Goal: Task Accomplishment & Management: Manage account settings

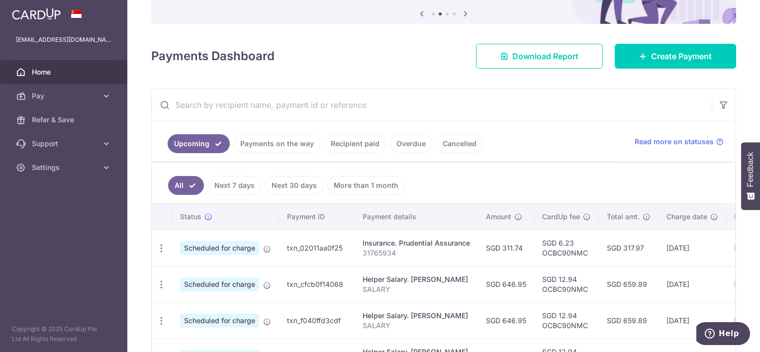
scroll to position [149, 0]
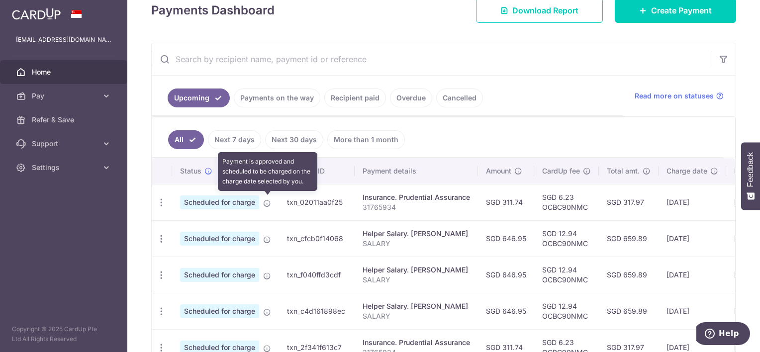
click at [268, 200] on icon at bounding box center [267, 204] width 8 height 8
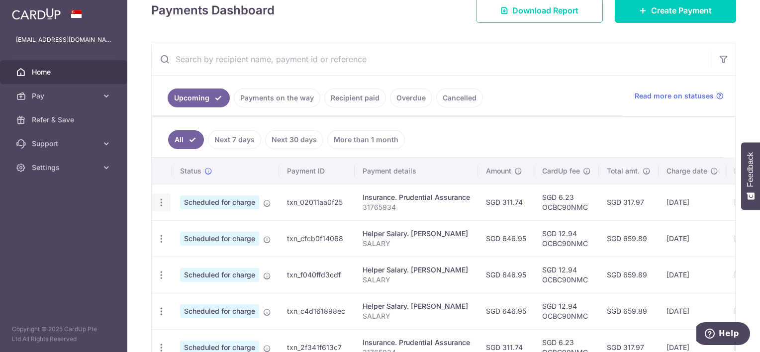
click at [163, 205] on icon "button" at bounding box center [161, 203] width 10 height 10
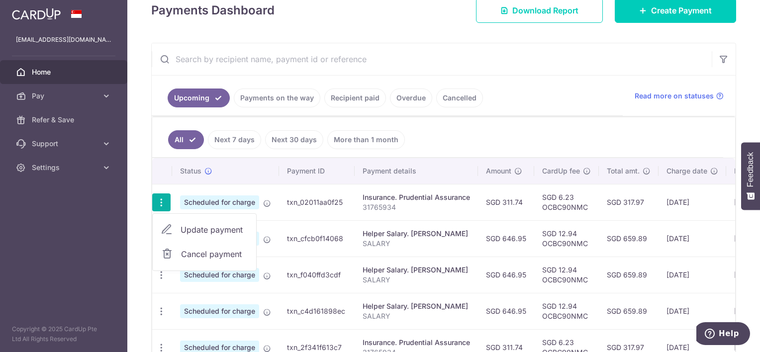
click at [518, 203] on td "SGD 311.74" at bounding box center [506, 202] width 56 height 36
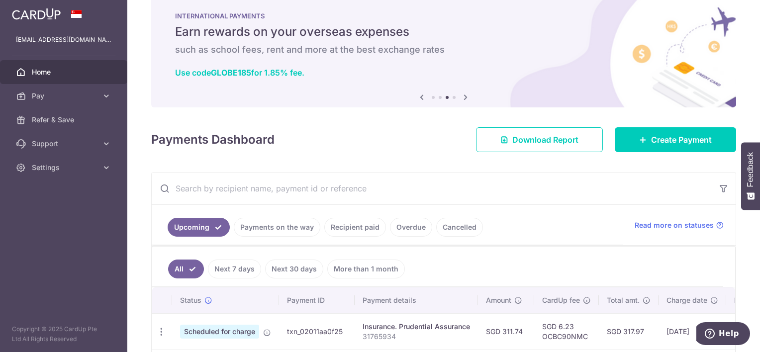
scroll to position [50, 0]
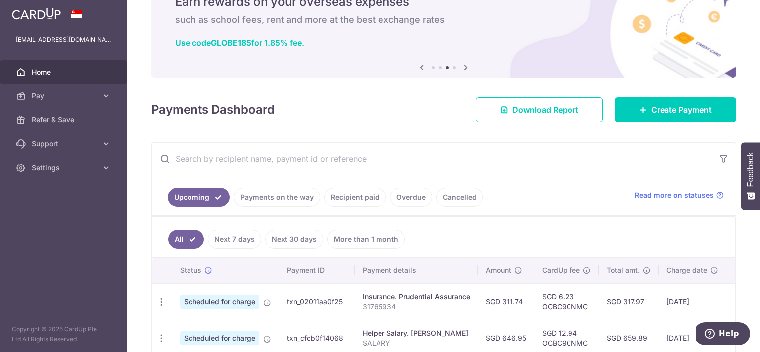
click at [285, 198] on link "Payments on the way" at bounding box center [277, 197] width 87 height 19
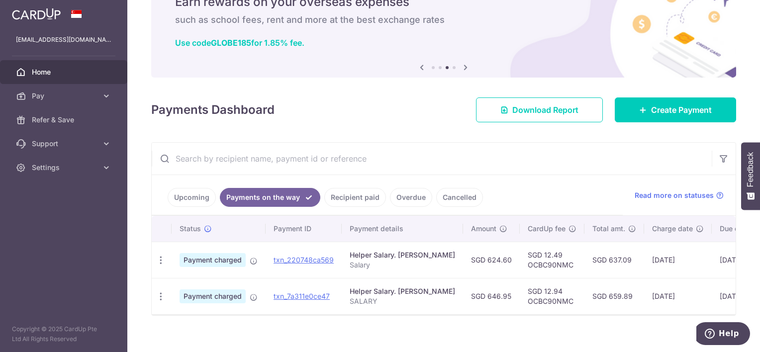
scroll to position [64, 0]
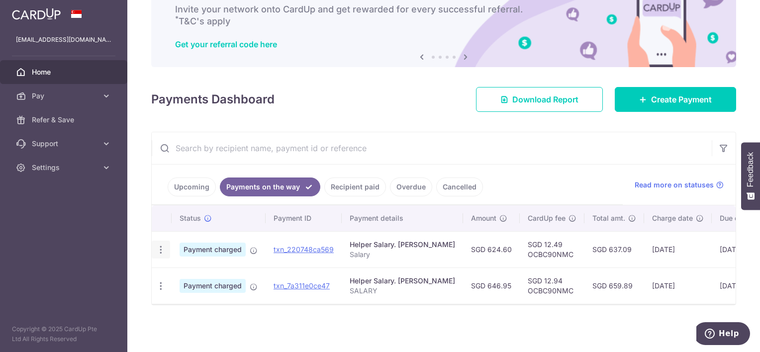
click at [163, 245] on icon "button" at bounding box center [161, 250] width 10 height 10
click at [504, 165] on ul "Upcoming Payments on the way Recipient paid Overdue Cancelled" at bounding box center [387, 185] width 471 height 40
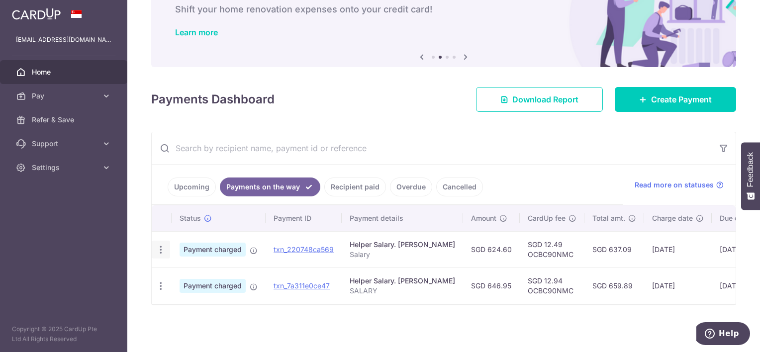
click at [162, 245] on icon "button" at bounding box center [161, 250] width 10 height 10
click at [414, 250] on p "Salary" at bounding box center [403, 255] width 106 height 10
click at [159, 247] on icon "button" at bounding box center [161, 250] width 10 height 10
click at [258, 242] on td "Payment charged Payment is charged successfully and will be sent to your recipi…" at bounding box center [219, 249] width 94 height 36
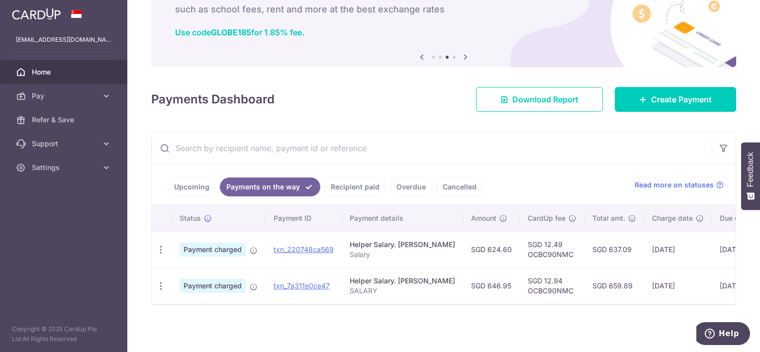
click at [186, 183] on link "Upcoming" at bounding box center [192, 187] width 48 height 19
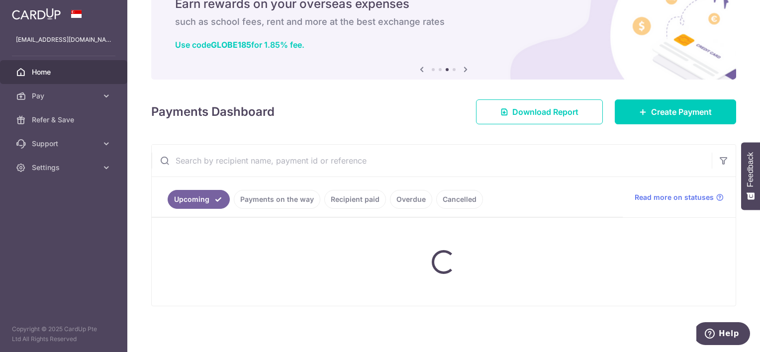
click at [278, 180] on ul "Upcoming Payments on the way Recipient paid Overdue Cancelled" at bounding box center [387, 197] width 471 height 40
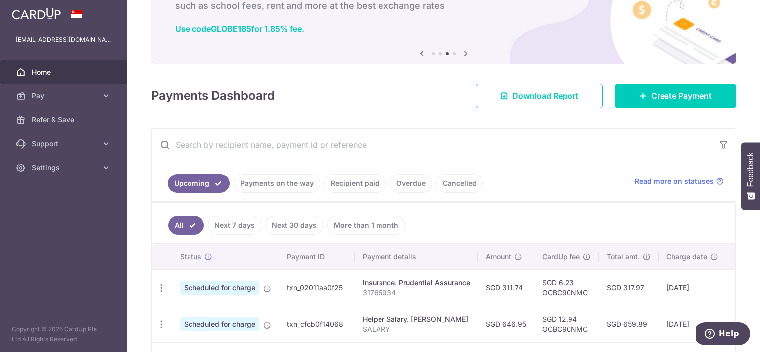
click at [284, 193] on ul "Upcoming Payments on the way Recipient paid Overdue Cancelled" at bounding box center [387, 181] width 471 height 40
click at [271, 185] on link "Payments on the way" at bounding box center [277, 183] width 87 height 19
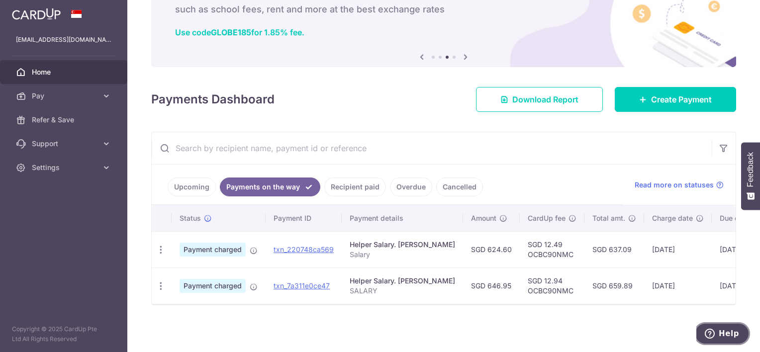
click at [714, 336] on icon "Help" at bounding box center [710, 334] width 10 height 10
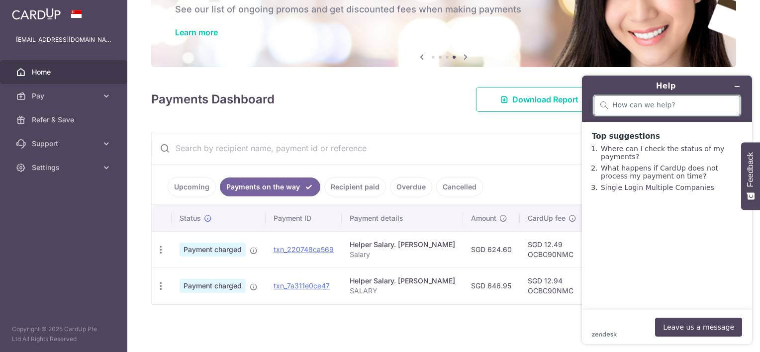
click at [663, 107] on input "search" at bounding box center [673, 105] width 121 height 9
type input "cancel"
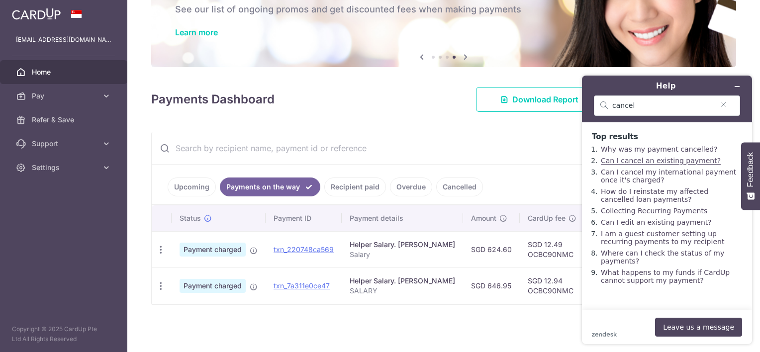
click at [674, 165] on link "Can I cancel an existing payment?" at bounding box center [661, 161] width 120 height 8
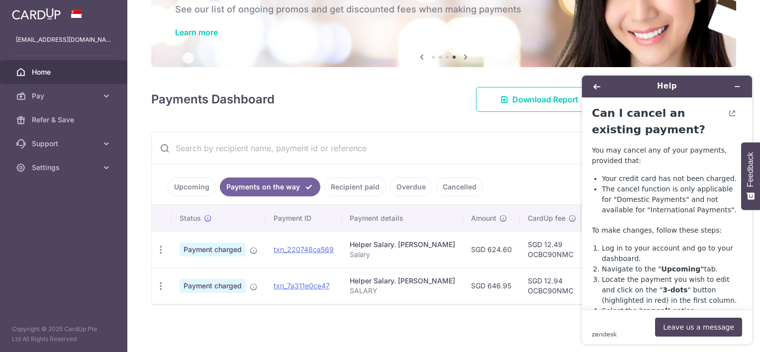
scroll to position [50, 0]
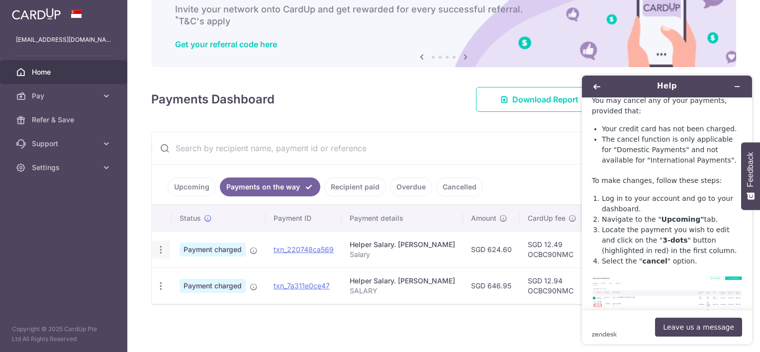
click at [161, 245] on icon "button" at bounding box center [161, 250] width 10 height 10
click at [173, 268] on link "PDF Receipt" at bounding box center [204, 277] width 104 height 24
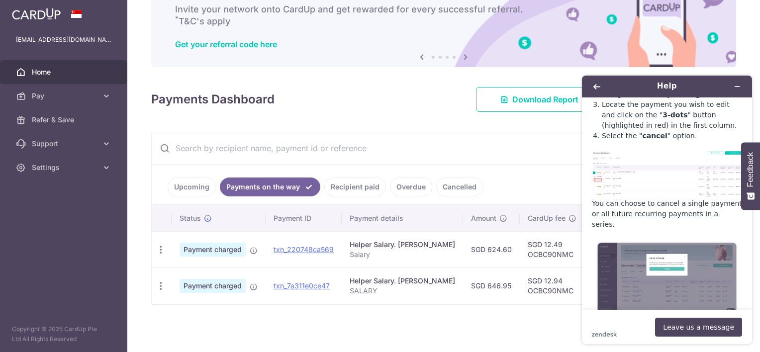
scroll to position [197, 0]
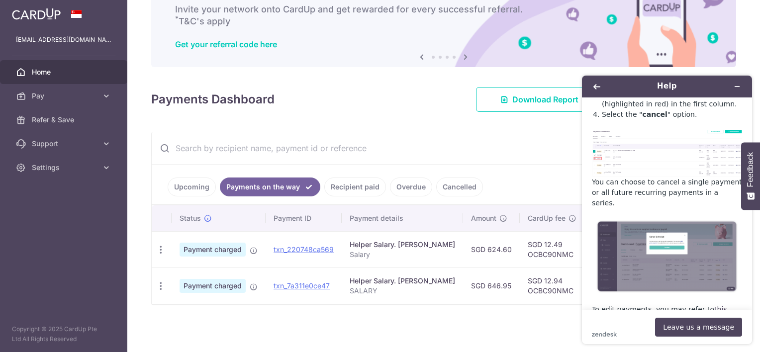
click at [425, 132] on input "text" at bounding box center [432, 148] width 560 height 32
click at [596, 89] on icon "Back" at bounding box center [597, 86] width 7 height 5
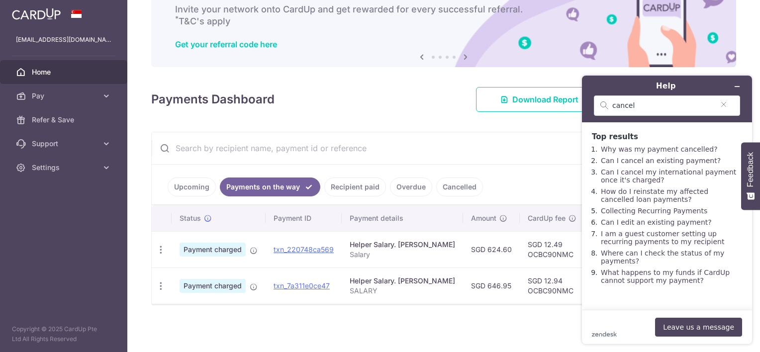
click at [490, 122] on div "× Pause Schedule Pause all future payments in this series Pause just this one p…" at bounding box center [443, 176] width 633 height 352
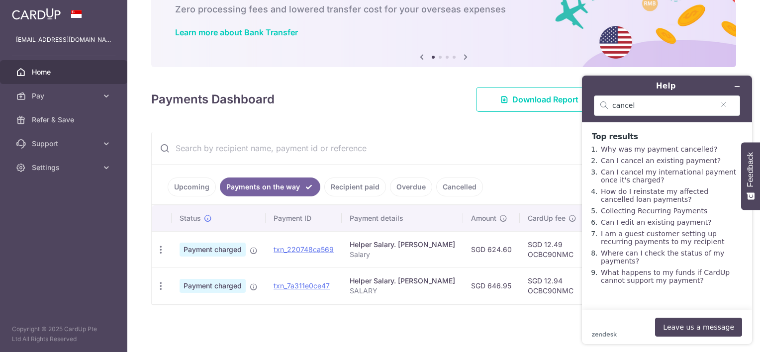
click at [743, 34] on div "× Pause Schedule Pause all future payments in this series Pause just this one p…" at bounding box center [443, 176] width 633 height 352
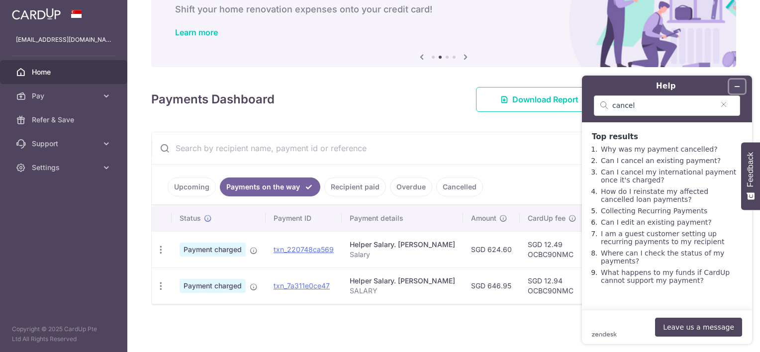
click at [743, 83] on button "Minimise widget" at bounding box center [738, 87] width 16 height 14
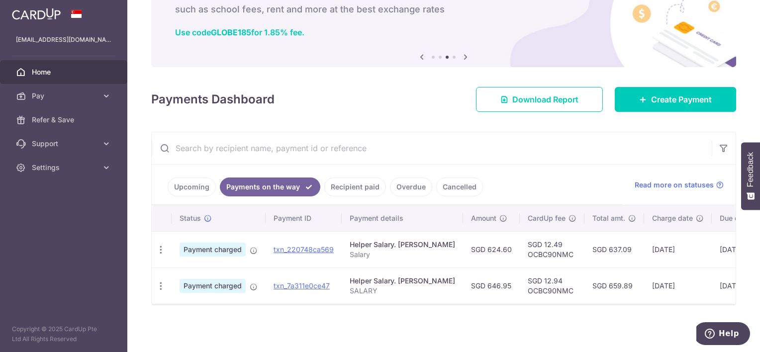
click at [194, 179] on link "Upcoming" at bounding box center [192, 187] width 48 height 19
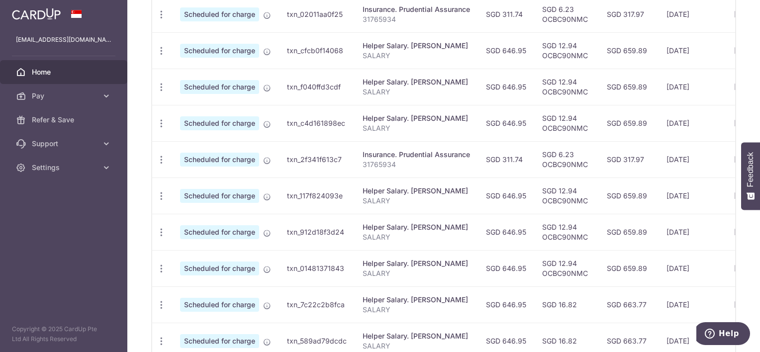
scroll to position [362, 0]
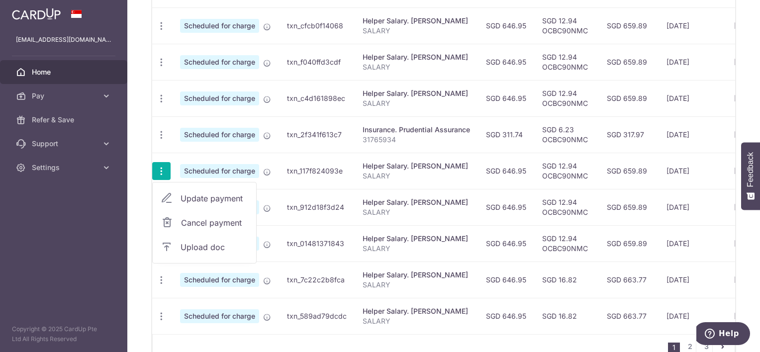
click at [478, 142] on td "Insurance. Prudential Assurance 31765934" at bounding box center [416, 134] width 123 height 36
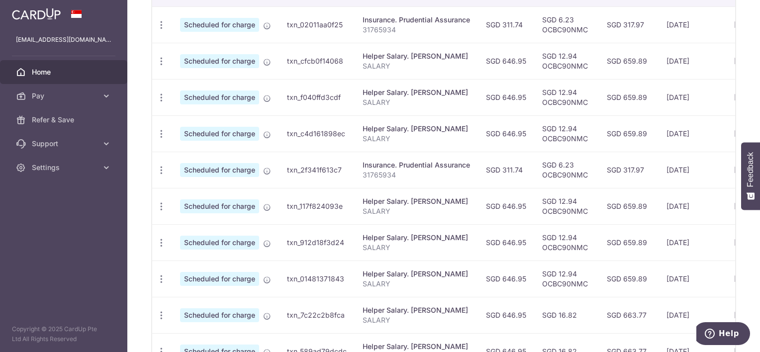
scroll to position [313, 0]
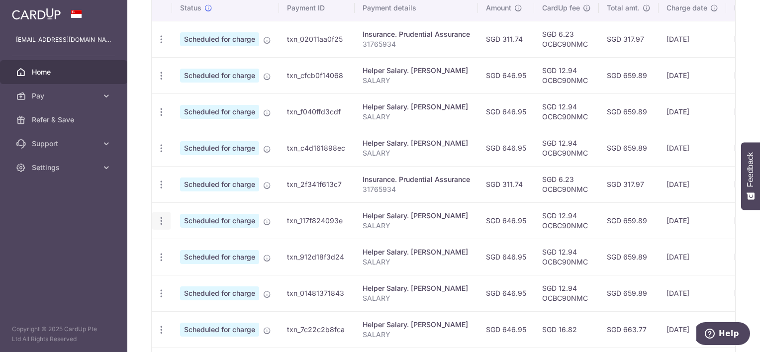
click at [156, 45] on icon "button" at bounding box center [161, 39] width 10 height 10
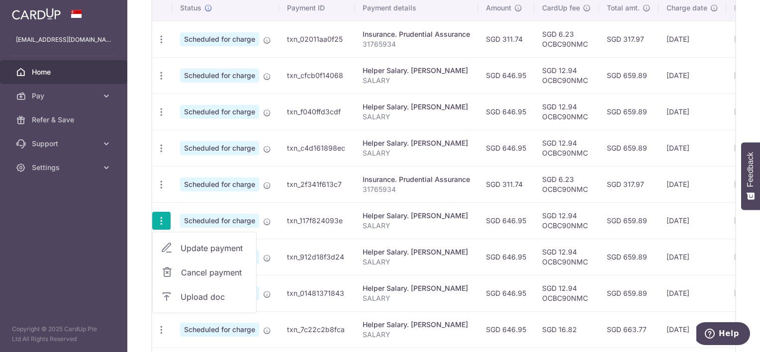
click at [183, 247] on span "Update payment" at bounding box center [215, 248] width 68 height 12
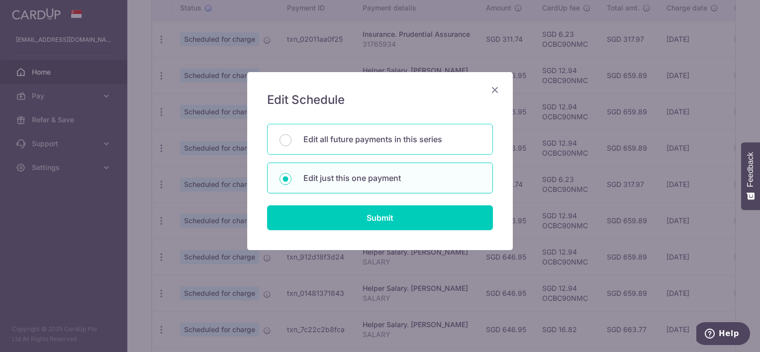
click at [430, 135] on p "Edit all future payments in this series" at bounding box center [392, 139] width 177 height 12
click at [292, 135] on input "Edit all future payments in this series" at bounding box center [286, 140] width 12 height 12
click at [425, 175] on p "Edit just this one payment" at bounding box center [392, 178] width 177 height 12
click at [292, 175] on input "Edit just this one payment" at bounding box center [286, 179] width 12 height 12
radio input "false"
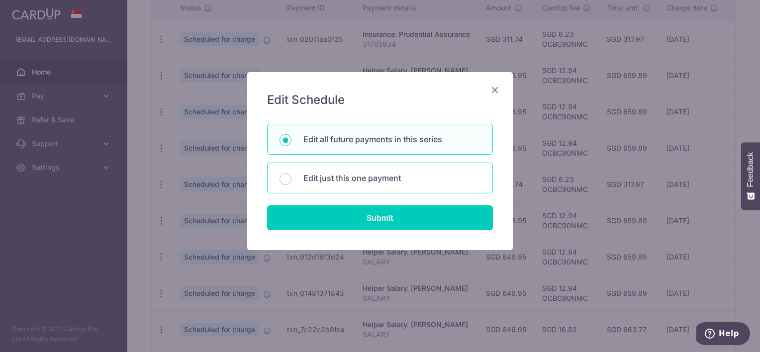
radio input "true"
click at [424, 145] on div "Edit all future payments in this series" at bounding box center [380, 139] width 226 height 31
radio input "true"
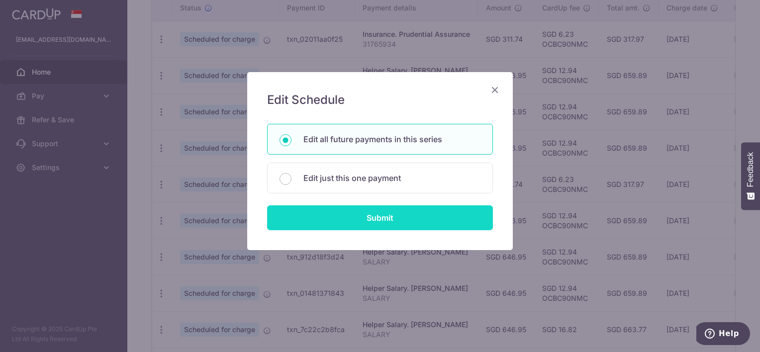
click at [404, 219] on input "Submit" at bounding box center [380, 218] width 226 height 25
radio input "true"
type input "646.95"
type input "SALARY"
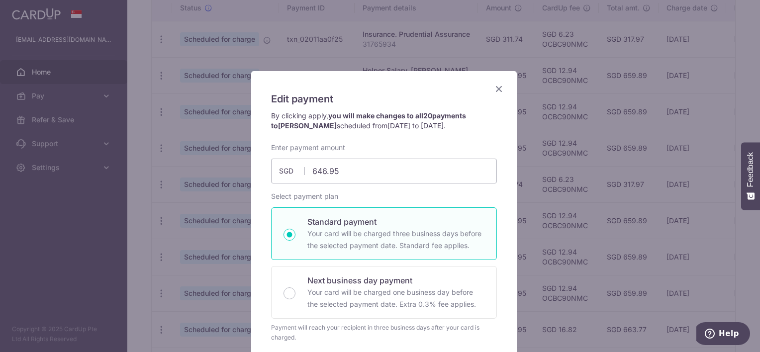
scroll to position [0, 0]
click at [493, 88] on icon "Close" at bounding box center [499, 90] width 12 height 12
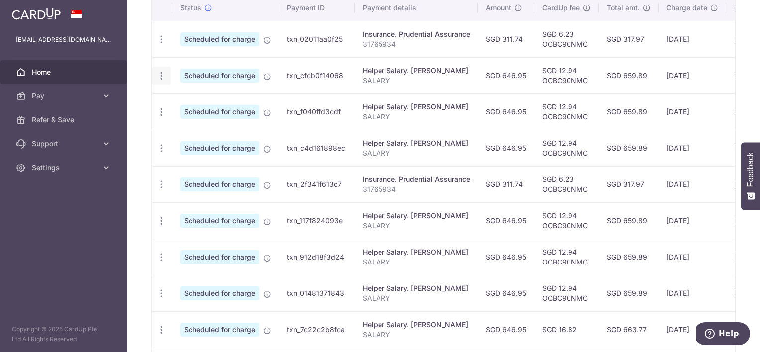
click at [161, 45] on icon "button" at bounding box center [161, 39] width 10 height 10
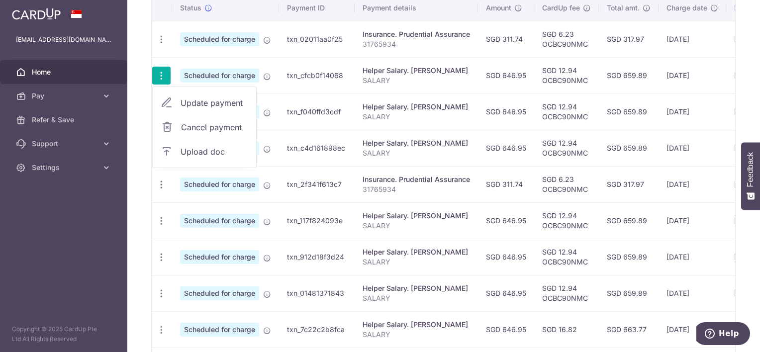
click at [185, 106] on span "Update payment" at bounding box center [215, 103] width 68 height 12
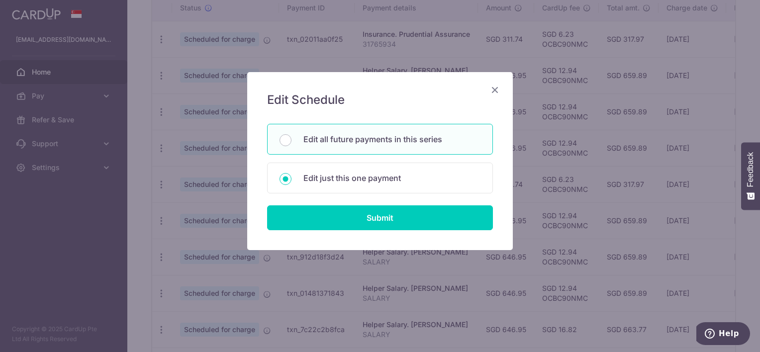
click at [365, 143] on p "Edit all future payments in this series" at bounding box center [392, 139] width 177 height 12
click at [292, 143] on input "Edit all future payments in this series" at bounding box center [286, 140] width 12 height 12
radio input "true"
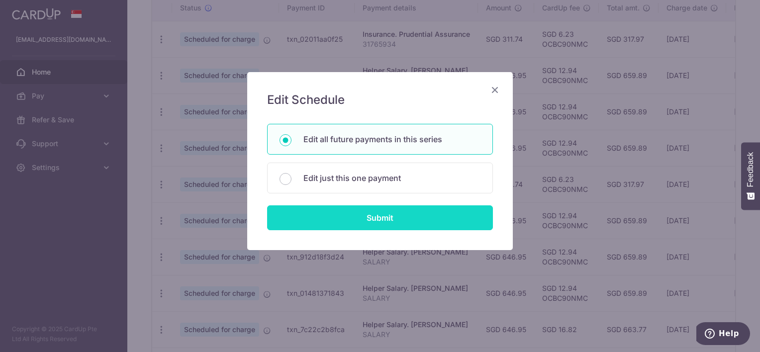
click at [366, 207] on input "Submit" at bounding box center [380, 218] width 226 height 25
radio input "true"
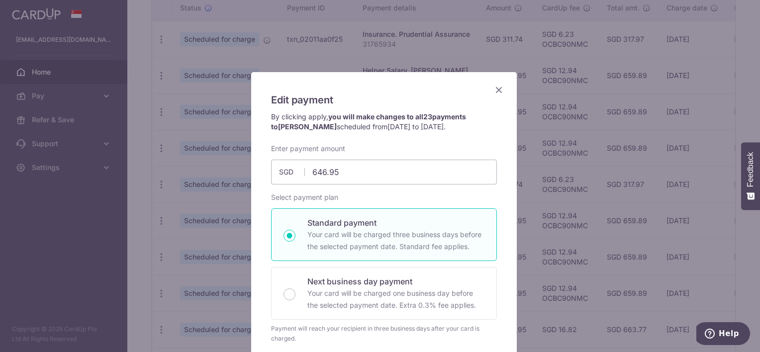
click at [496, 88] on icon "Close" at bounding box center [499, 90] width 12 height 12
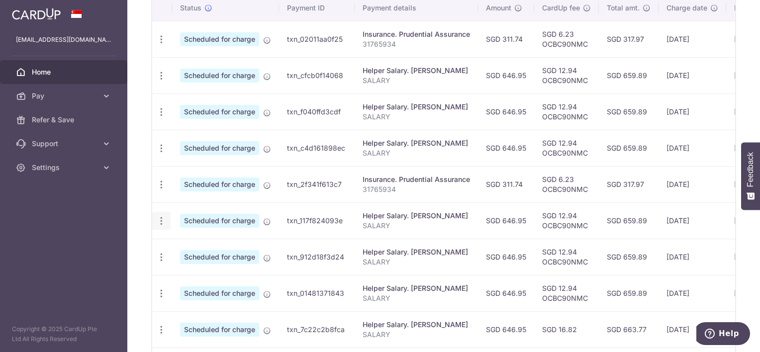
click at [164, 45] on icon "button" at bounding box center [161, 39] width 10 height 10
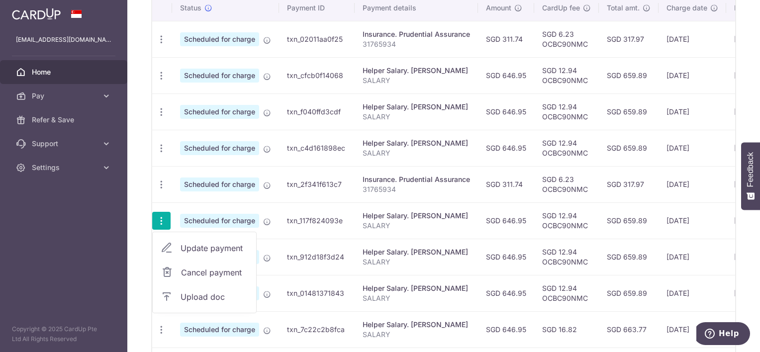
click at [478, 155] on td "Helper Salary. Ni Luh Chandra Wulan SALARY" at bounding box center [416, 148] width 123 height 36
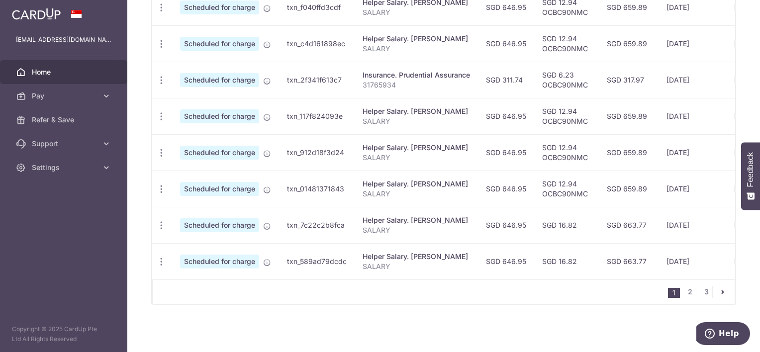
scroll to position [370, 0]
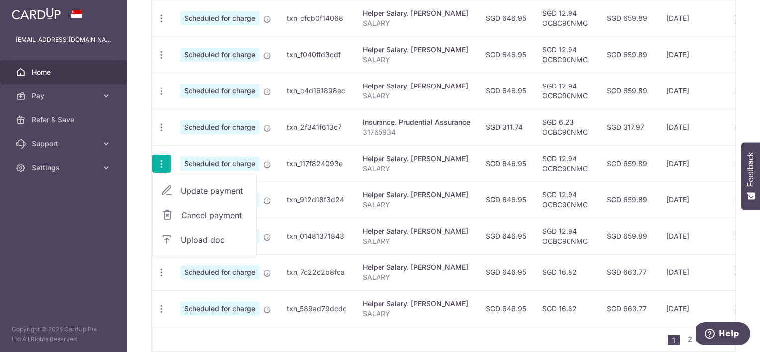
click at [223, 186] on span "Update payment" at bounding box center [215, 191] width 68 height 12
radio input "true"
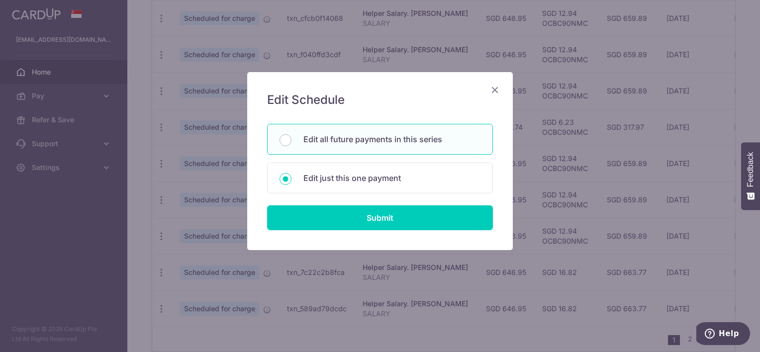
click at [419, 137] on p "Edit all future payments in this series" at bounding box center [392, 139] width 177 height 12
click at [292, 137] on input "Edit all future payments in this series" at bounding box center [286, 140] width 12 height 12
radio input "true"
click at [396, 202] on form "You will be editing all 20 payments to Ni Luh Chandra Wulan scheduled from 06/0…" at bounding box center [380, 177] width 226 height 106
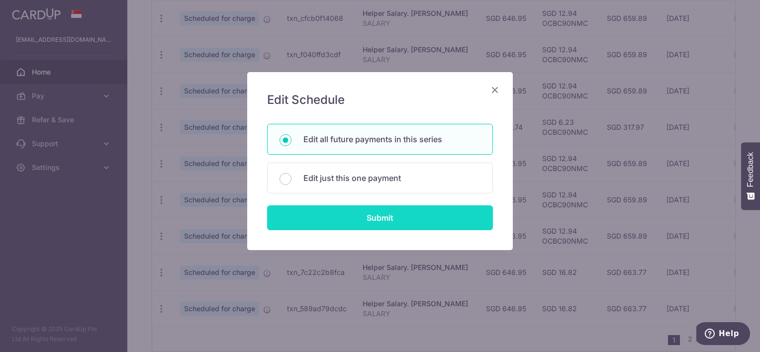
click at [402, 219] on input "Submit" at bounding box center [380, 218] width 226 height 25
radio input "true"
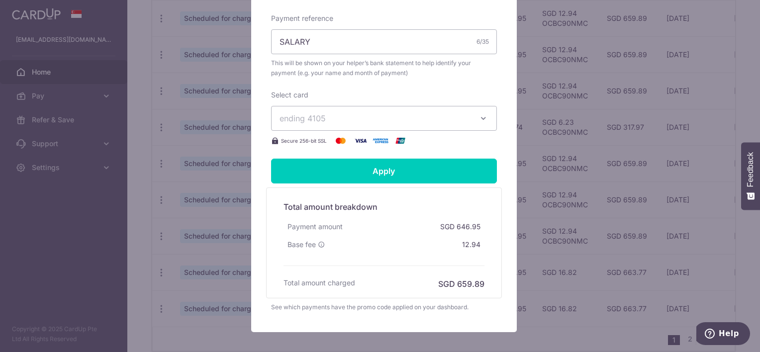
scroll to position [348, 0]
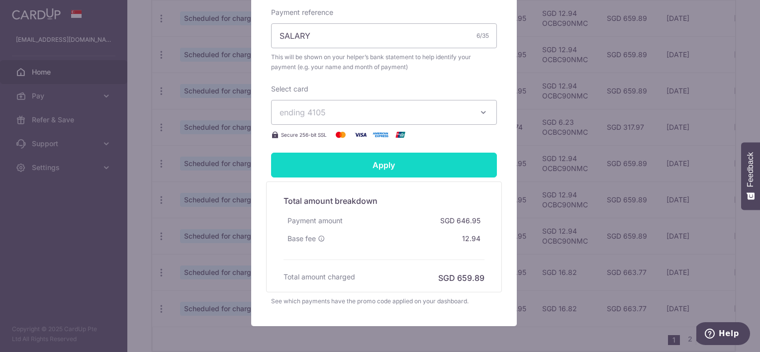
click at [446, 159] on input "Apply" at bounding box center [384, 165] width 226 height 25
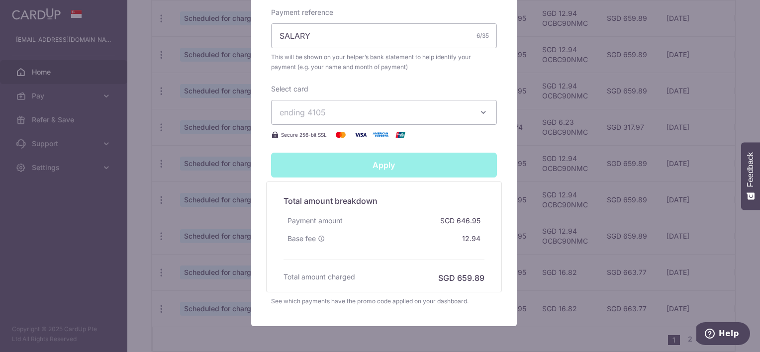
type input "Successfully Applied"
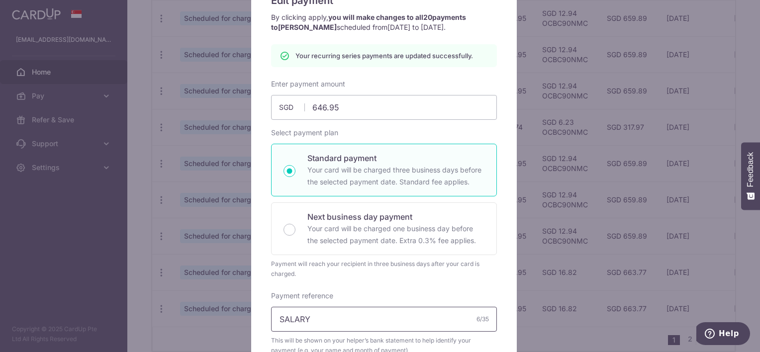
scroll to position [0, 0]
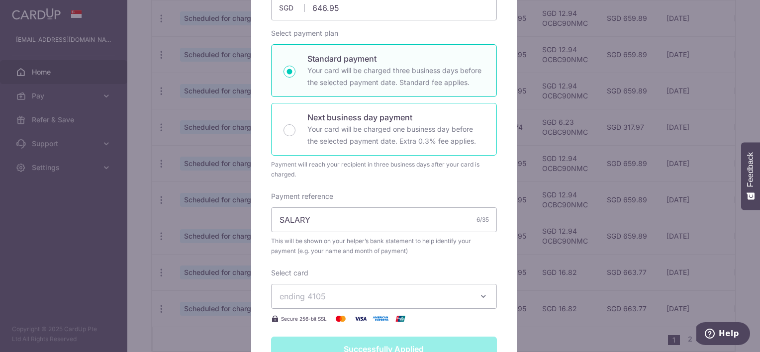
click at [429, 136] on p "Your card will be charged one business day before the selected payment date. Ex…" at bounding box center [396, 135] width 177 height 24
click at [296, 136] on input "Next business day payment Your card will be charged one business day before the…" at bounding box center [290, 130] width 12 height 12
radio input "false"
radio input "true"
type input "Apply"
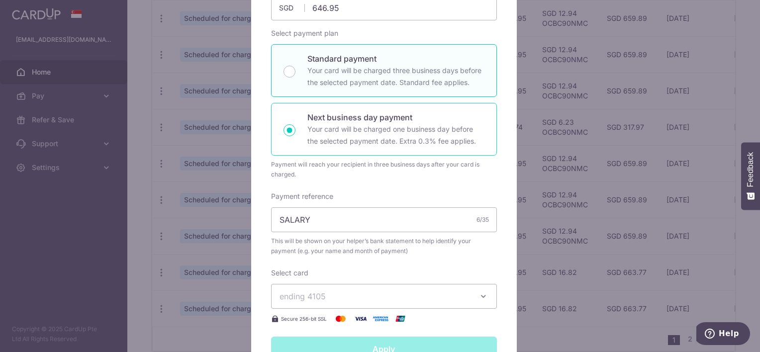
scroll to position [164, 0]
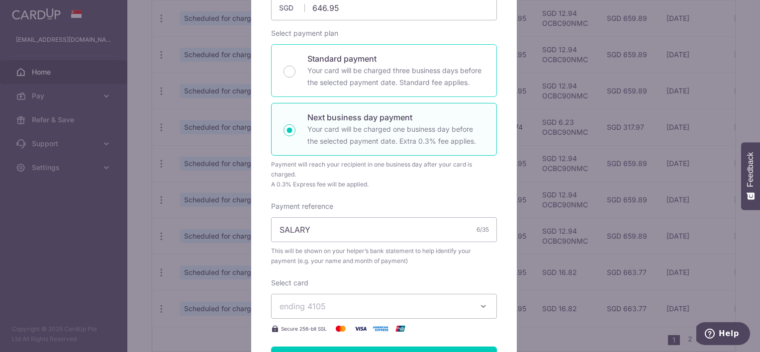
click at [427, 70] on p "Your card will be charged three business days before the selected payment date.…" at bounding box center [396, 77] width 177 height 24
click at [296, 70] on input "Standard payment Your card will be charged three business days before the selec…" at bounding box center [290, 72] width 12 height 12
radio input "true"
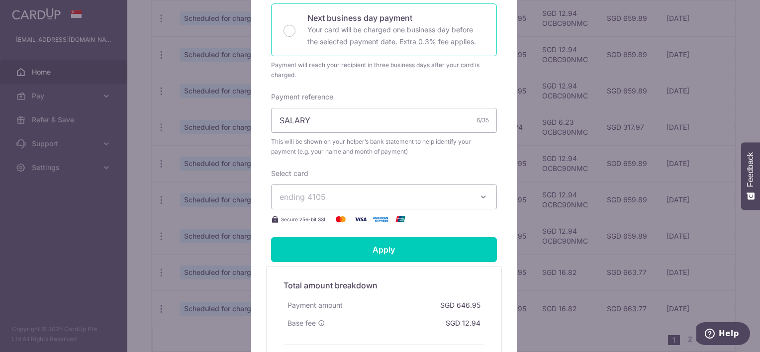
scroll to position [314, 0]
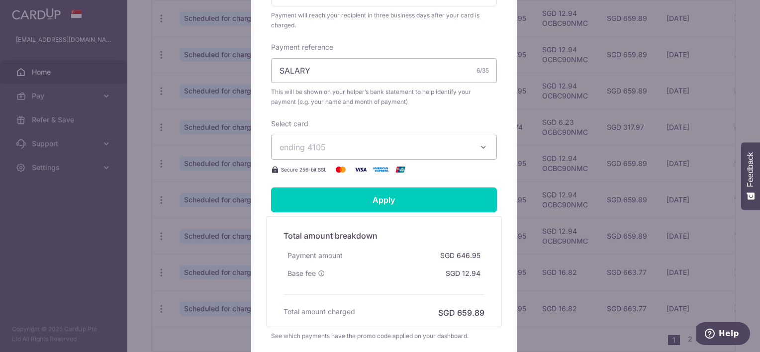
click at [459, 137] on button "ending 4105" at bounding box center [384, 147] width 226 height 25
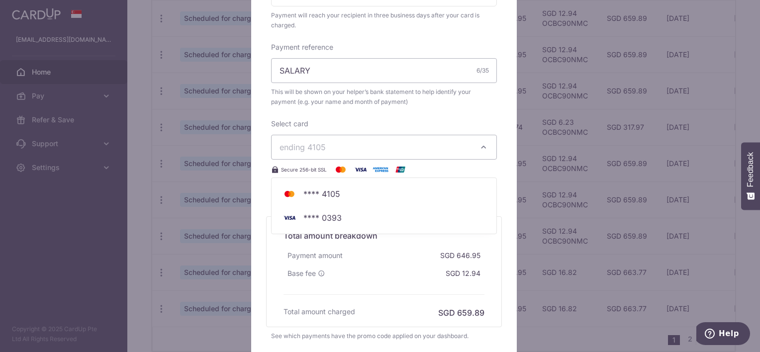
click at [459, 137] on button "ending 4105" at bounding box center [384, 147] width 226 height 25
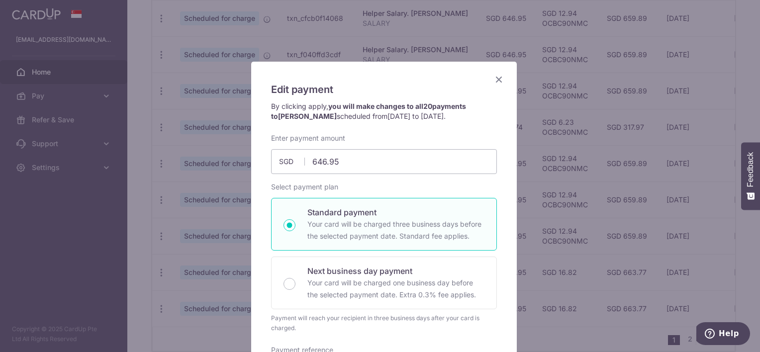
scroll to position [0, 0]
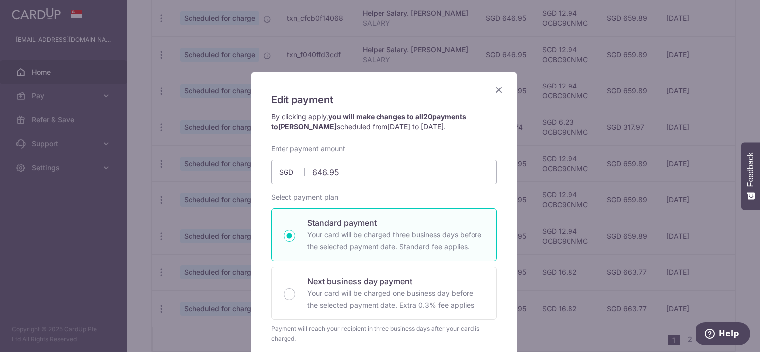
click at [493, 92] on icon "Close" at bounding box center [499, 90] width 12 height 12
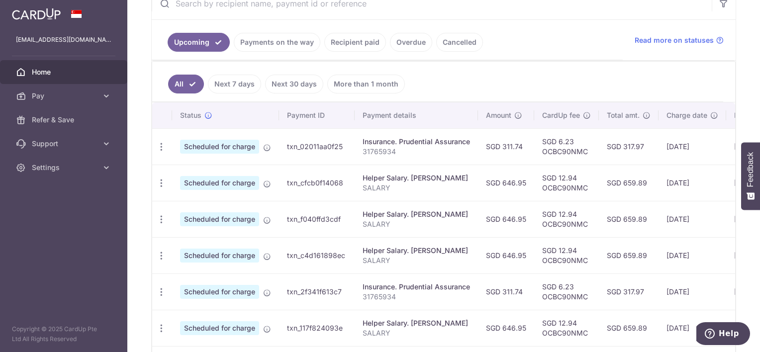
scroll to position [199, 0]
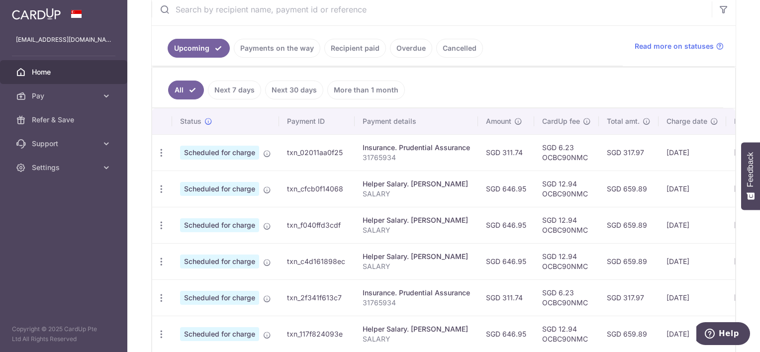
drag, startPoint x: 517, startPoint y: 187, endPoint x: 539, endPoint y: 188, distance: 22.4
click at [534, 188] on td "SGD 646.95" at bounding box center [506, 189] width 56 height 36
click at [525, 85] on ul "All Next 7 days Next 30 days More than 1 month" at bounding box center [437, 88] width 571 height 40
click at [268, 53] on link "Payments on the way" at bounding box center [277, 48] width 87 height 19
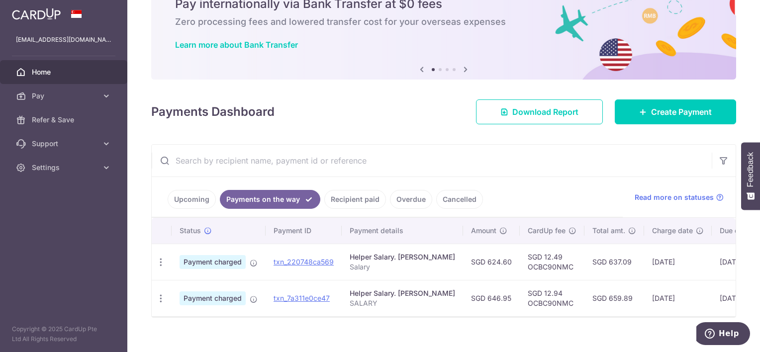
scroll to position [64, 0]
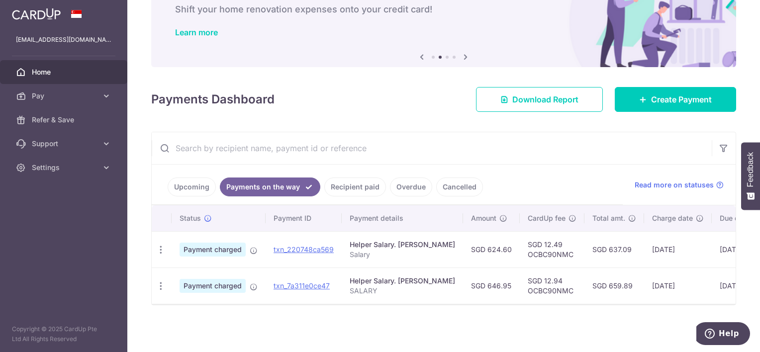
click at [197, 183] on link "Upcoming" at bounding box center [192, 187] width 48 height 19
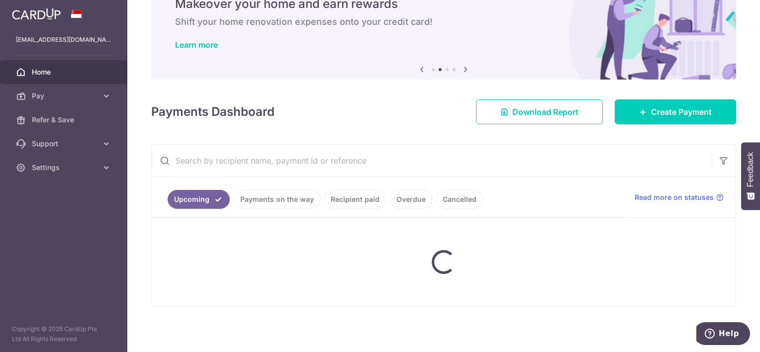
scroll to position [199, 0]
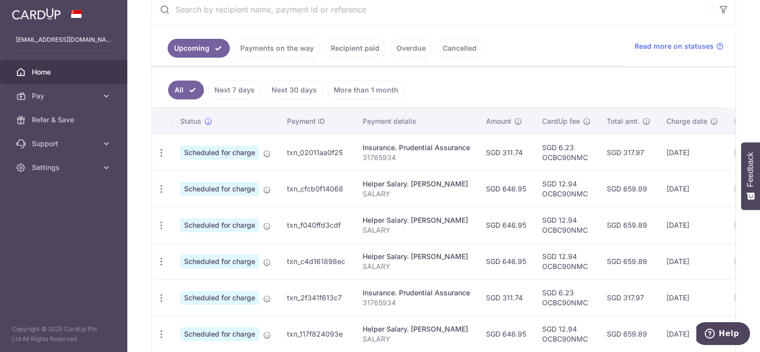
click at [256, 47] on link "Payments on the way" at bounding box center [277, 48] width 87 height 19
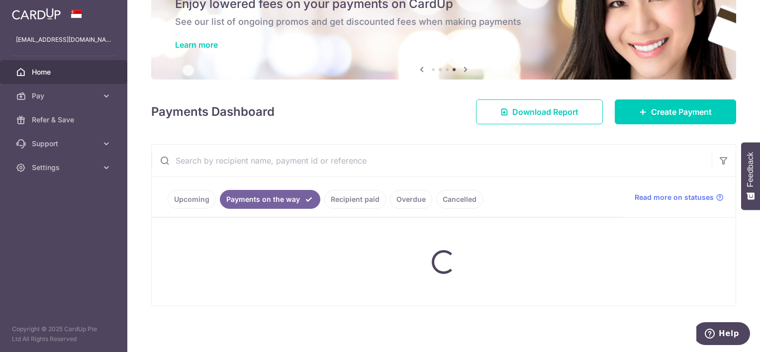
scroll to position [64, 0]
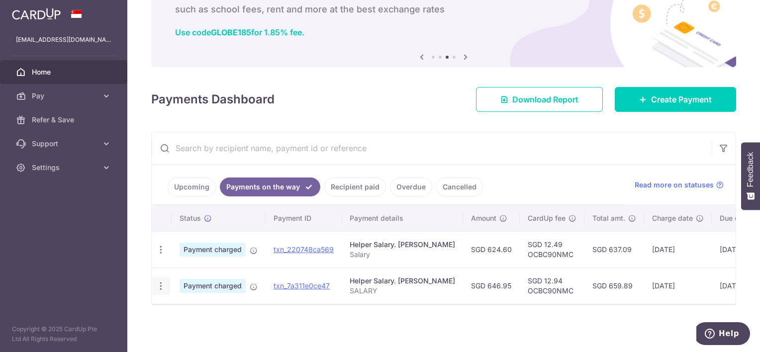
click at [165, 277] on div "PDF Receipt" at bounding box center [161, 286] width 18 height 18
click at [164, 255] on icon "button" at bounding box center [161, 250] width 10 height 10
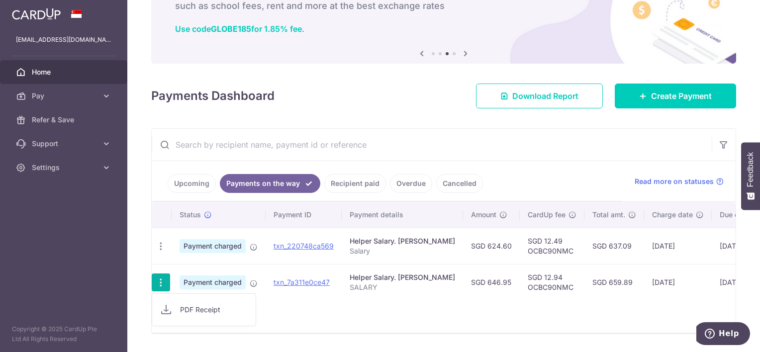
click at [681, 266] on td "[DATE]" at bounding box center [678, 282] width 68 height 36
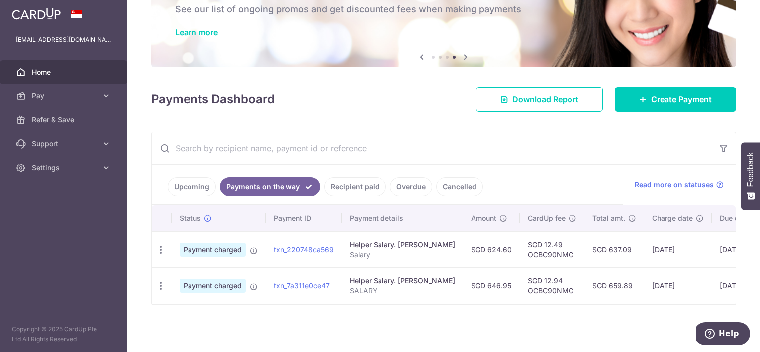
click at [201, 185] on link "Upcoming" at bounding box center [192, 187] width 48 height 19
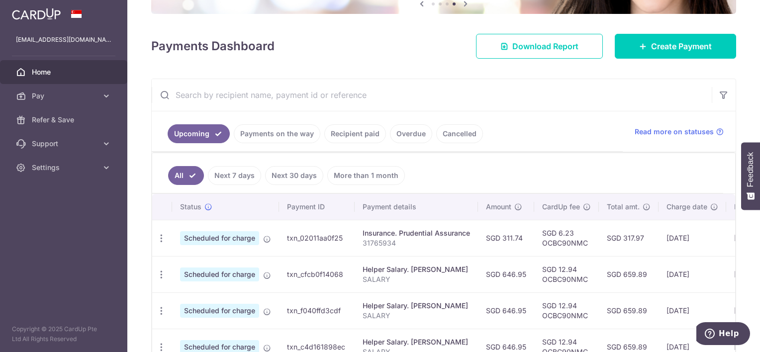
scroll to position [213, 0]
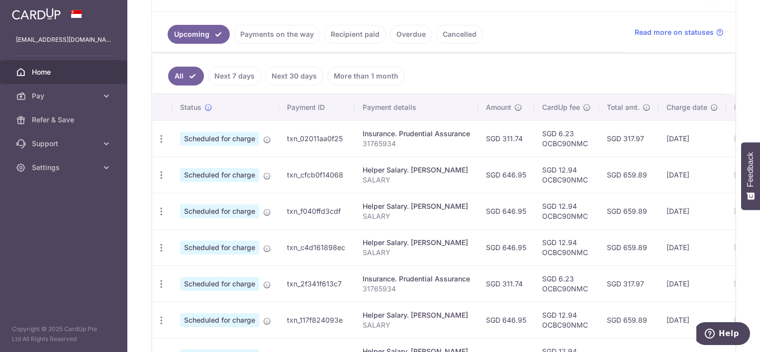
click at [261, 37] on link "Payments on the way" at bounding box center [277, 34] width 87 height 19
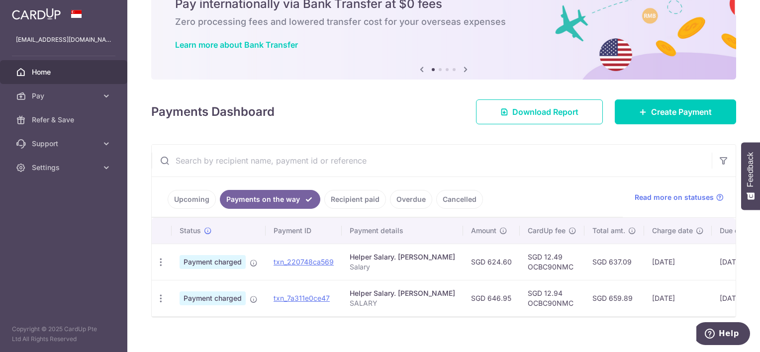
scroll to position [64, 0]
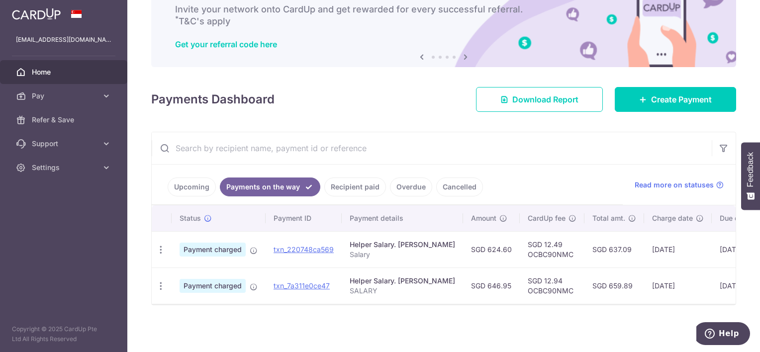
click at [747, 169] on span "Feedback" at bounding box center [750, 169] width 9 height 35
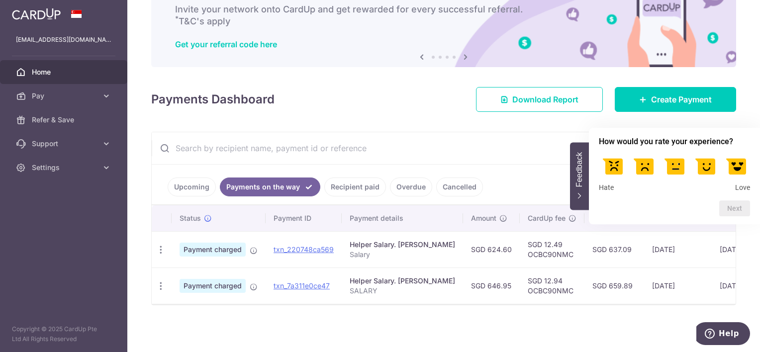
click at [538, 147] on input "text" at bounding box center [432, 148] width 560 height 32
click at [161, 255] on icon "button" at bounding box center [161, 250] width 10 height 10
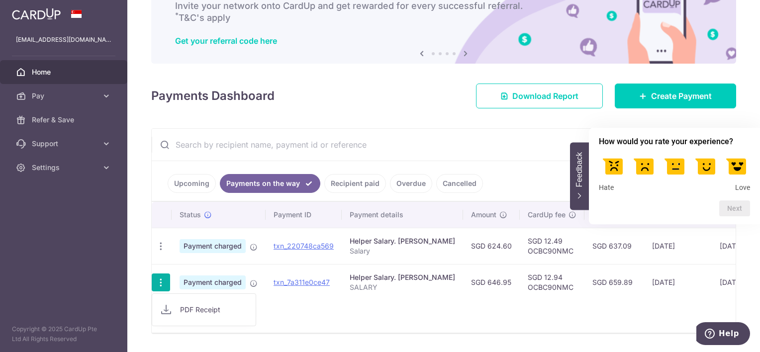
click at [228, 307] on span "PDF Receipt" at bounding box center [214, 310] width 68 height 10
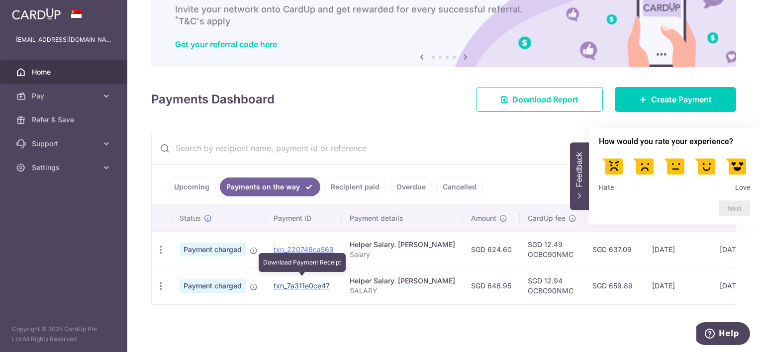
drag, startPoint x: 308, startPoint y: 278, endPoint x: 430, endPoint y: 23, distance: 282.2
click at [308, 282] on link "txn_7a311e0ce47" at bounding box center [302, 286] width 56 height 8
click at [520, 268] on td "SGD 646.95" at bounding box center [491, 286] width 57 height 36
drag, startPoint x: 466, startPoint y: 304, endPoint x: 676, endPoint y: 308, distance: 209.5
click at [676, 308] on div "× Pause Schedule Pause all future payments in this series Pause just this one p…" at bounding box center [443, 176] width 633 height 352
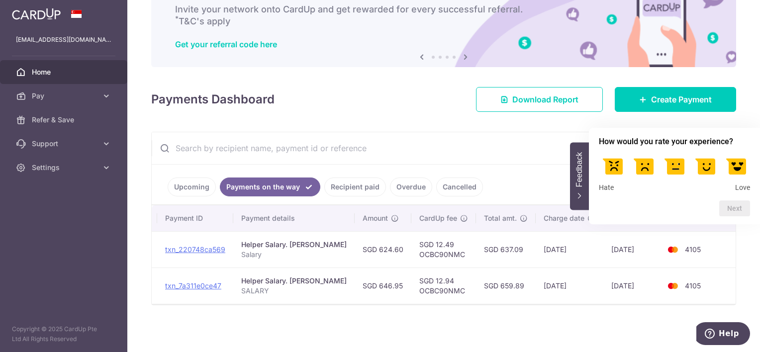
scroll to position [0, 0]
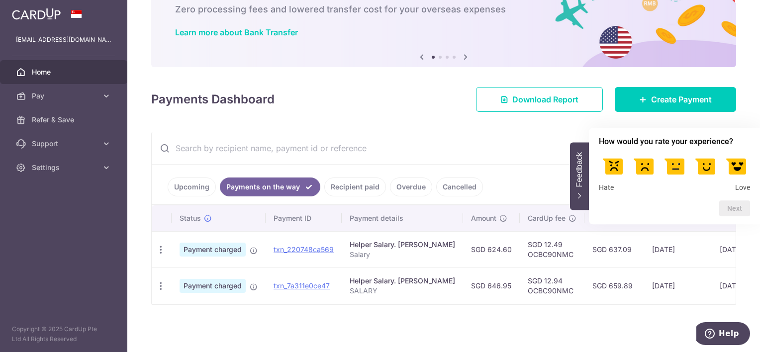
click at [510, 165] on ul "Upcoming Payments on the way Recipient paid Overdue Cancelled" at bounding box center [387, 185] width 471 height 40
click at [741, 169] on label at bounding box center [737, 166] width 28 height 28
click at [737, 154] on input "5" at bounding box center [737, 154] width 0 height 0
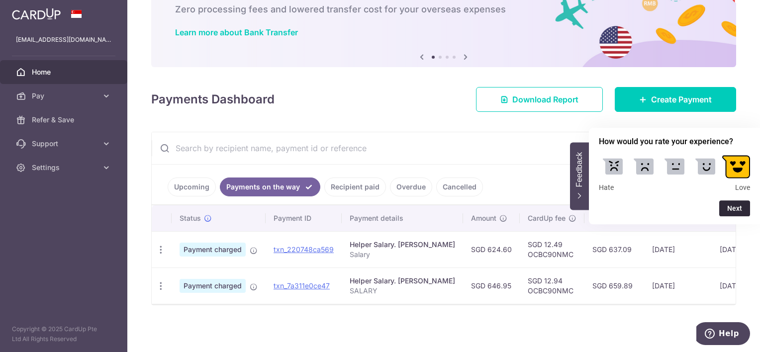
click at [728, 206] on button "Next" at bounding box center [735, 209] width 31 height 16
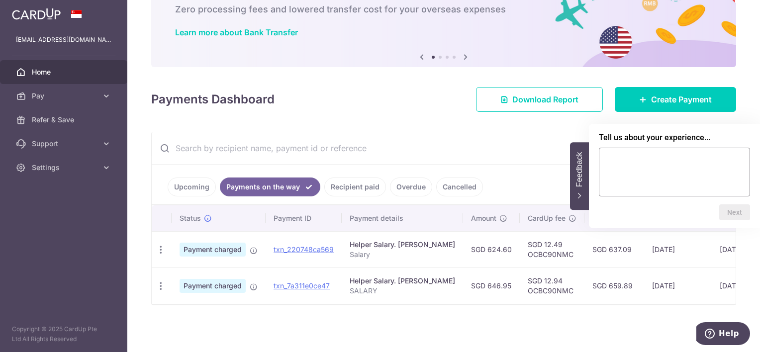
click at [574, 159] on button "Feedback" at bounding box center [579, 176] width 19 height 68
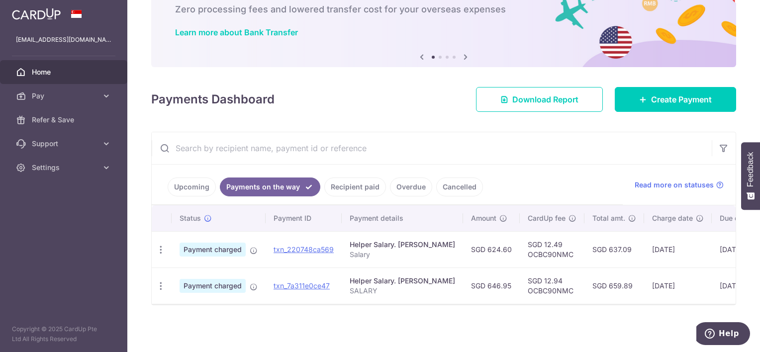
click at [544, 144] on input "text" at bounding box center [432, 148] width 560 height 32
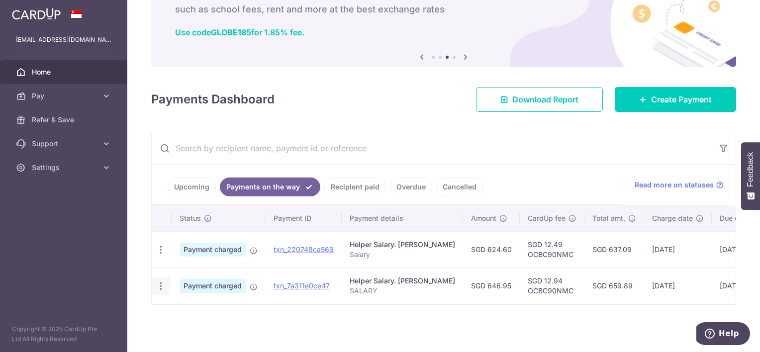
click at [164, 255] on icon "button" at bounding box center [161, 250] width 10 height 10
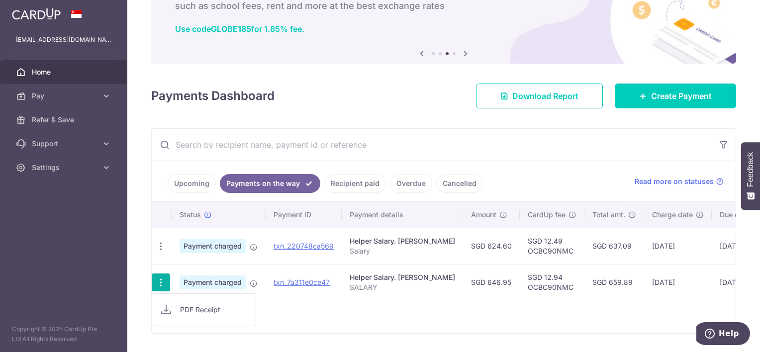
click at [403, 317] on div "Status Payment ID Payment details Amount CardUp fee Total amt. Charge date Due …" at bounding box center [444, 267] width 584 height 131
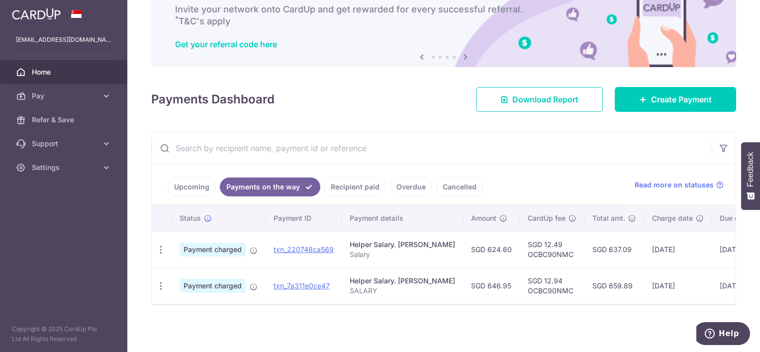
click at [186, 178] on link "Upcoming" at bounding box center [192, 187] width 48 height 19
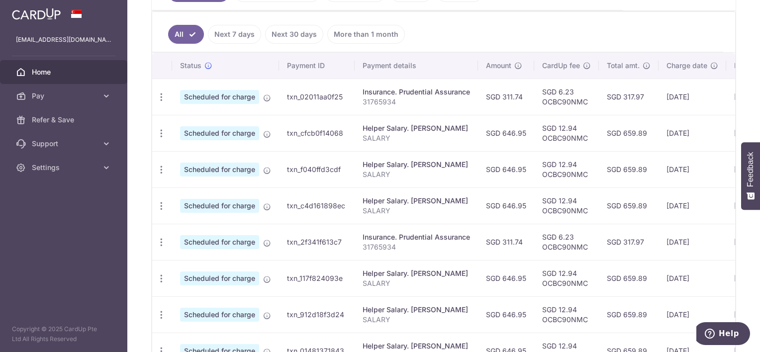
scroll to position [213, 0]
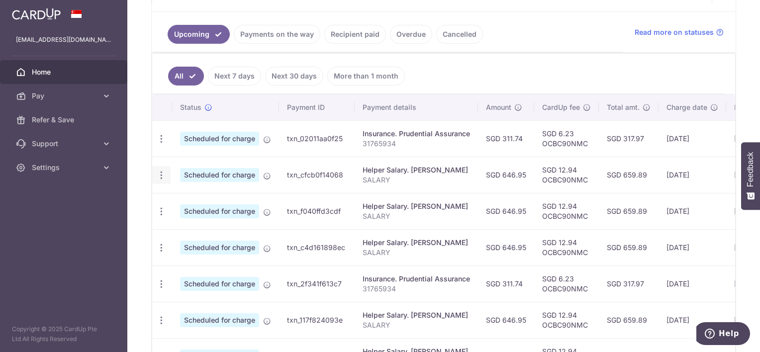
click at [165, 144] on icon "button" at bounding box center [161, 139] width 10 height 10
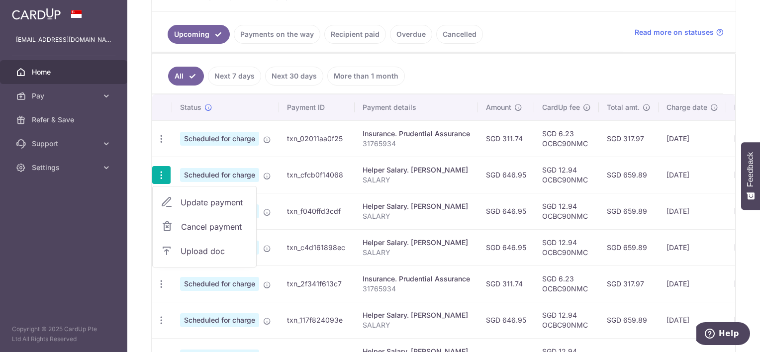
click at [201, 225] on span "Cancel payment" at bounding box center [214, 227] width 67 height 12
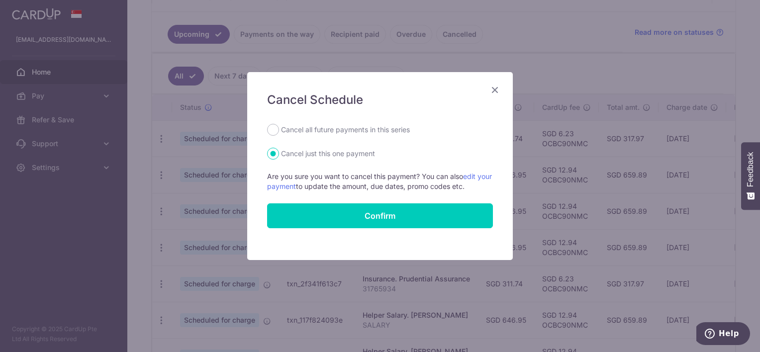
click at [499, 86] on icon "Close" at bounding box center [495, 90] width 12 height 12
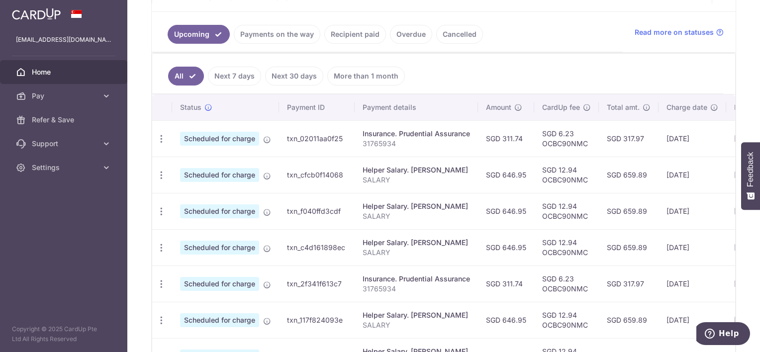
click at [264, 34] on link "Payments on the way" at bounding box center [277, 34] width 87 height 19
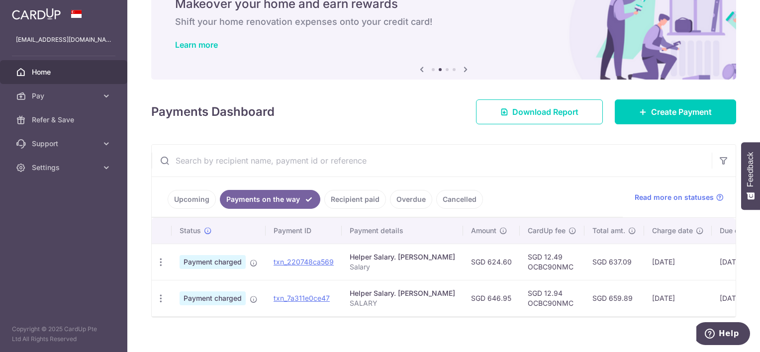
scroll to position [64, 0]
